Goal: Task Accomplishment & Management: Use online tool/utility

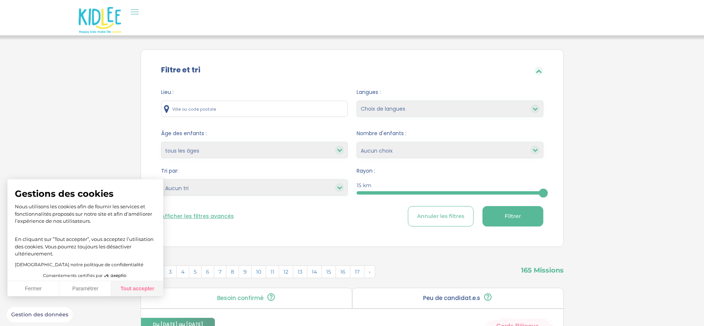
click at [133, 288] on button "Tout accepter" at bounding box center [137, 289] width 52 height 16
checkbox input "true"
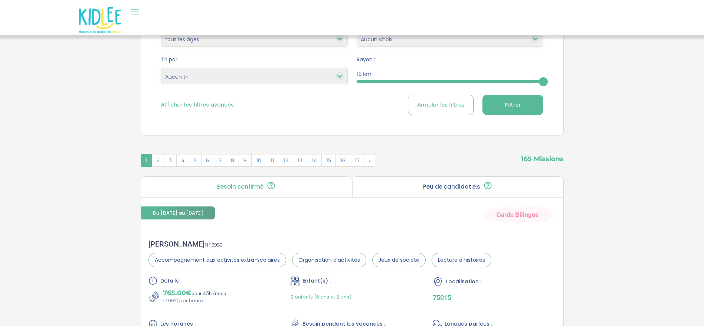
scroll to position [15, 0]
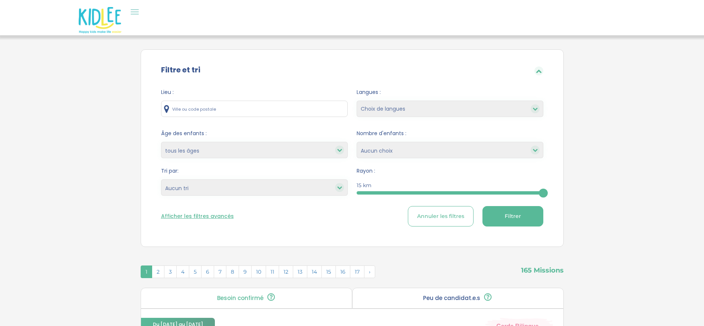
click at [291, 109] on input "text" at bounding box center [254, 109] width 187 height 16
type input "[GEOGRAPHIC_DATA], [GEOGRAPHIC_DATA]"
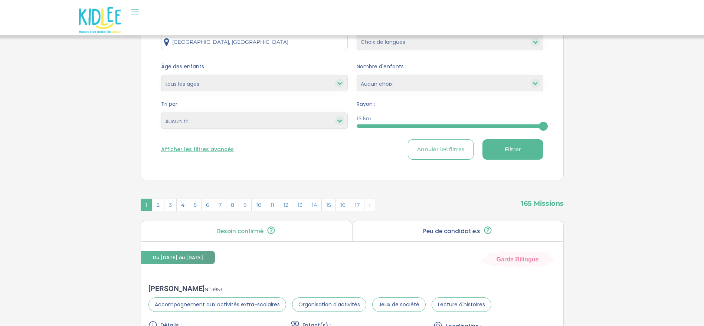
scroll to position [111, 0]
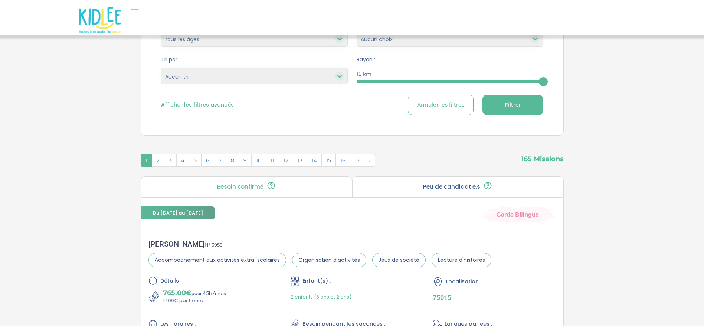
click at [494, 108] on button "Filtrer" at bounding box center [512, 105] width 61 height 20
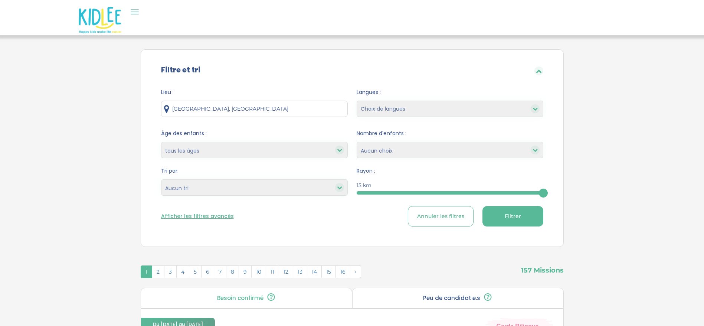
click at [522, 214] on button "Filtrer" at bounding box center [512, 216] width 61 height 20
click at [258, 195] on select "Heures par semaine (croissant) Heures par semaine (décroissant) Date de démarra…" at bounding box center [254, 187] width 187 height 16
select select "hours_desc"
click at [161, 179] on select "Heures par semaine (croissant) Heures par semaine (décroissant) Date de démarra…" at bounding box center [254, 187] width 187 height 16
click at [516, 215] on span "Filtrer" at bounding box center [513, 216] width 16 height 8
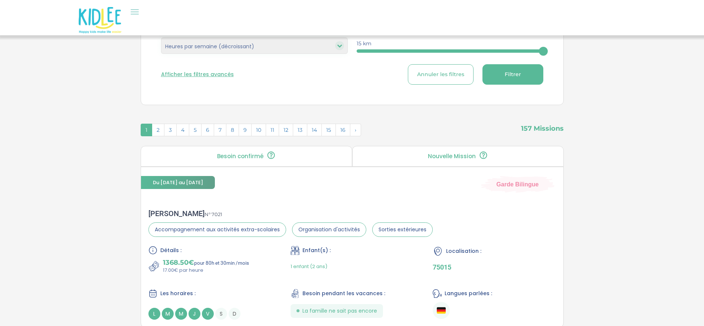
scroll to position [167, 0]
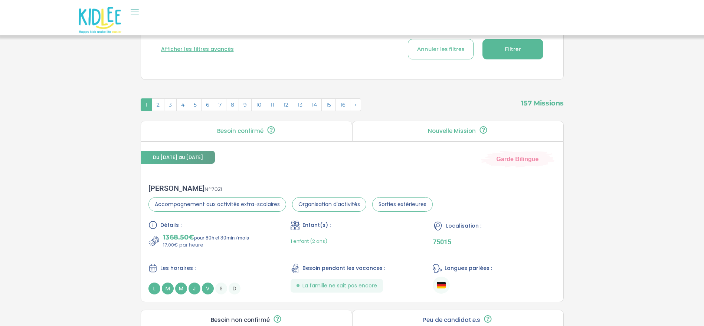
drag, startPoint x: 161, startPoint y: 189, endPoint x: 617, endPoint y: 168, distance: 456.1
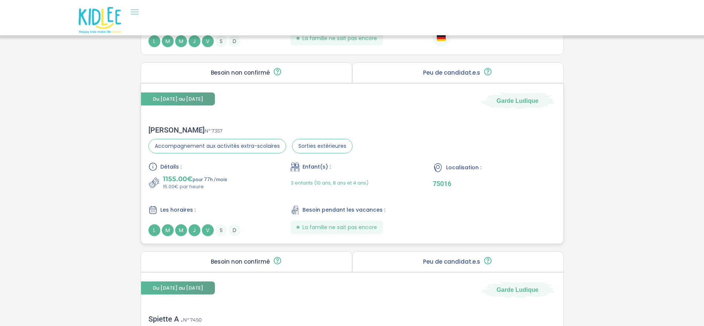
scroll to position [390, 0]
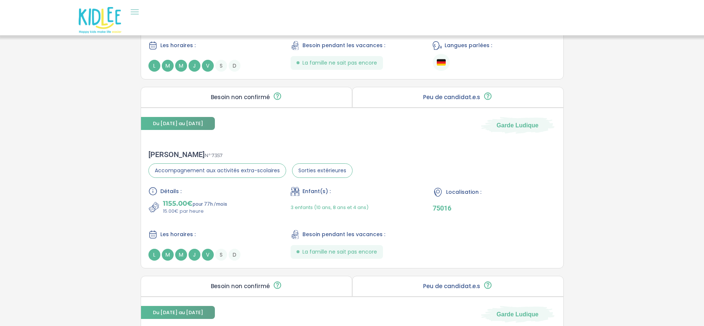
drag, startPoint x: 191, startPoint y: 151, endPoint x: 679, endPoint y: 178, distance: 488.6
drag, startPoint x: 215, startPoint y: 157, endPoint x: 196, endPoint y: 154, distance: 19.6
click at [196, 154] on div "[PERSON_NAME] N° 7357" at bounding box center [250, 154] width 204 height 9
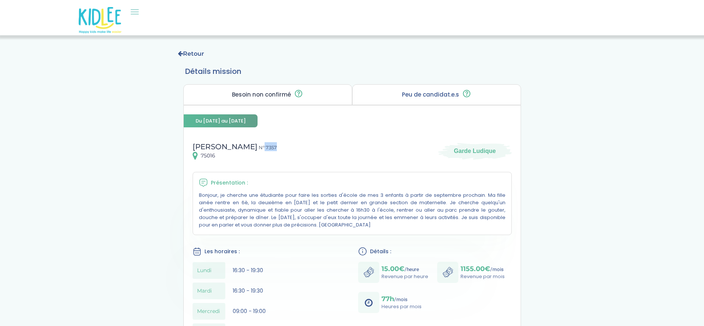
drag, startPoint x: 265, startPoint y: 148, endPoint x: 245, endPoint y: 148, distance: 20.0
click at [245, 148] on div "[PERSON_NAME] N° 7357 75016 Garde Ludique" at bounding box center [352, 151] width 319 height 18
copy span "7357"
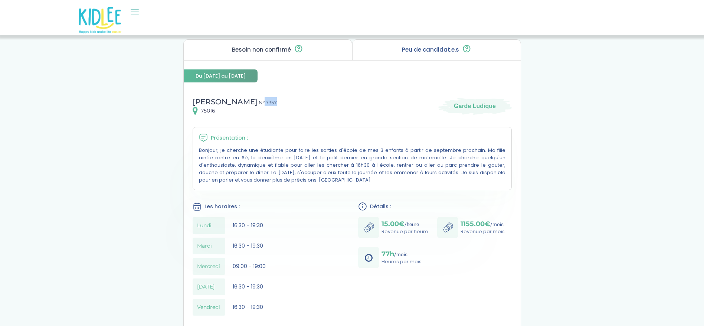
scroll to position [56, 0]
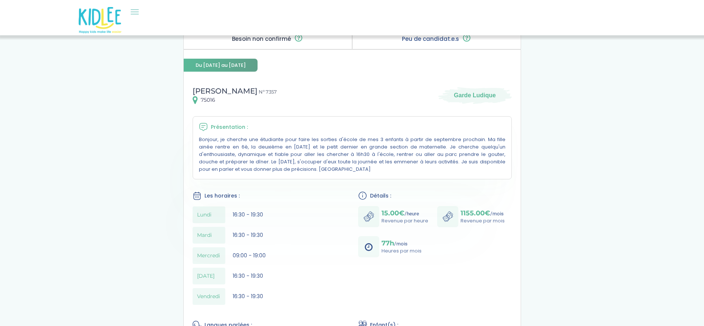
click at [290, 167] on p "Bonjour, je cherche une étudiante pour faire les sorties d'école de mes 3 enfan…" at bounding box center [352, 154] width 306 height 37
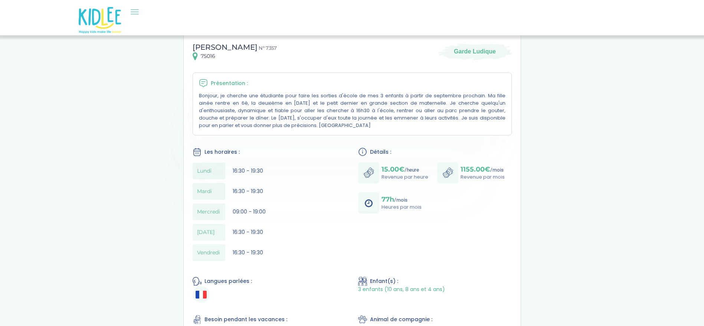
scroll to position [0, 0]
